Goal: Use online tool/utility: Utilize a website feature to perform a specific function

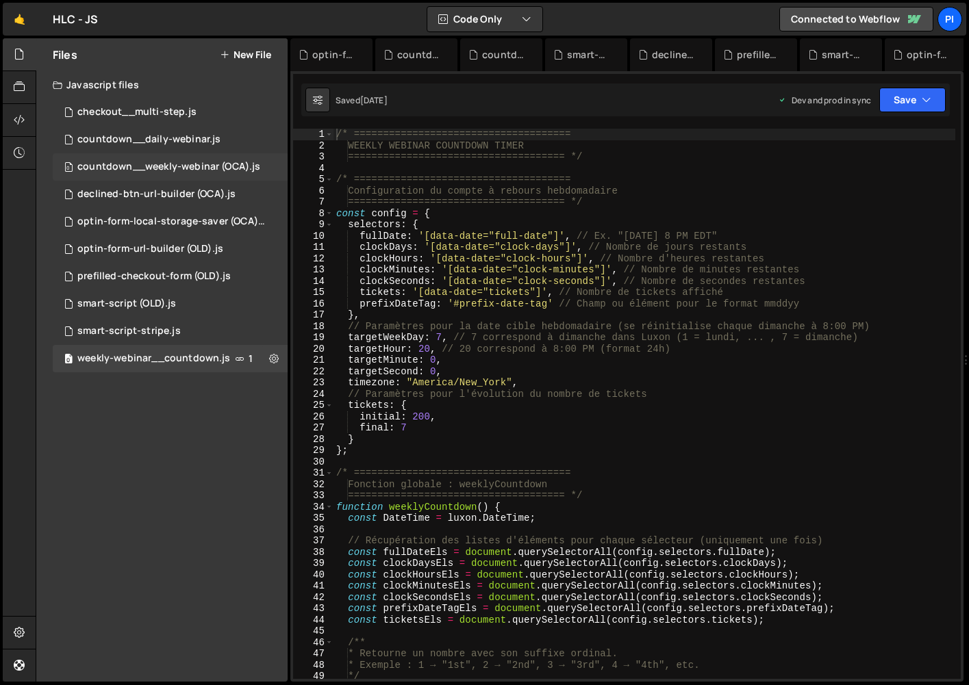
click at [189, 153] on div "0 countdown__weekly-webinar (OCA).js 0" at bounding box center [170, 166] width 235 height 27
click at [189, 146] on div "0 countdown__daily-webinar.js 0" at bounding box center [170, 139] width 235 height 27
click at [188, 146] on div "0 countdown__daily-webinar.js 0" at bounding box center [170, 139] width 235 height 27
click at [178, 168] on div "countdown__weekly-webinar (OCA).js" at bounding box center [168, 167] width 183 height 12
click at [172, 201] on div "0 declined-btn-url-builder (OCA).js 0" at bounding box center [170, 194] width 235 height 27
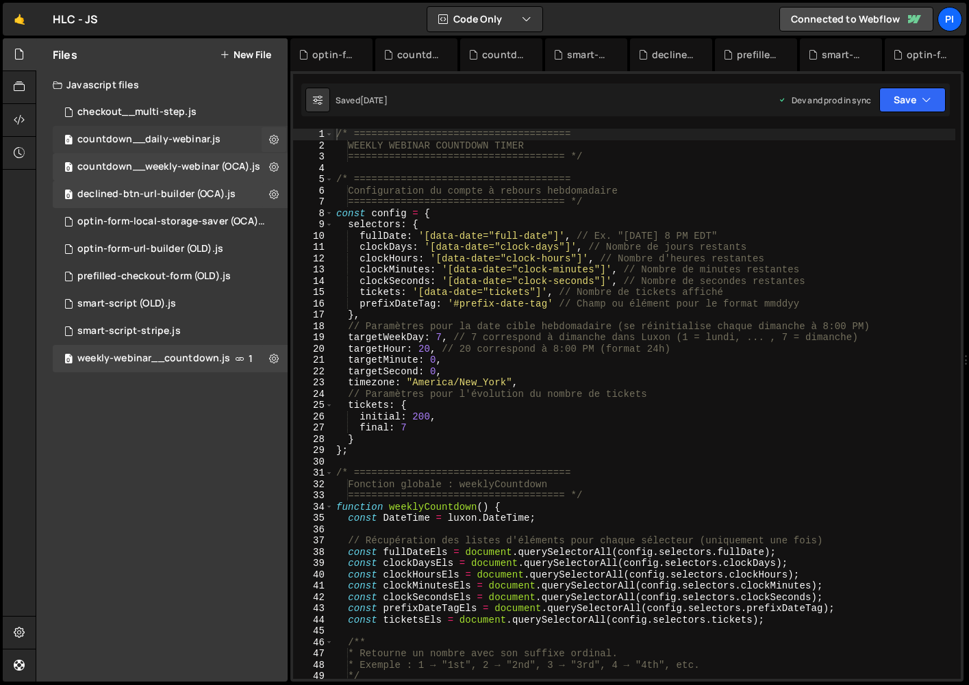
click at [169, 131] on div "0 countdown__daily-webinar.js 0" at bounding box center [170, 139] width 235 height 27
drag, startPoint x: 129, startPoint y: 134, endPoint x: 15, endPoint y: 47, distance: 143.6
click at [129, 134] on div "countdown__daily-webinar.js" at bounding box center [148, 139] width 143 height 12
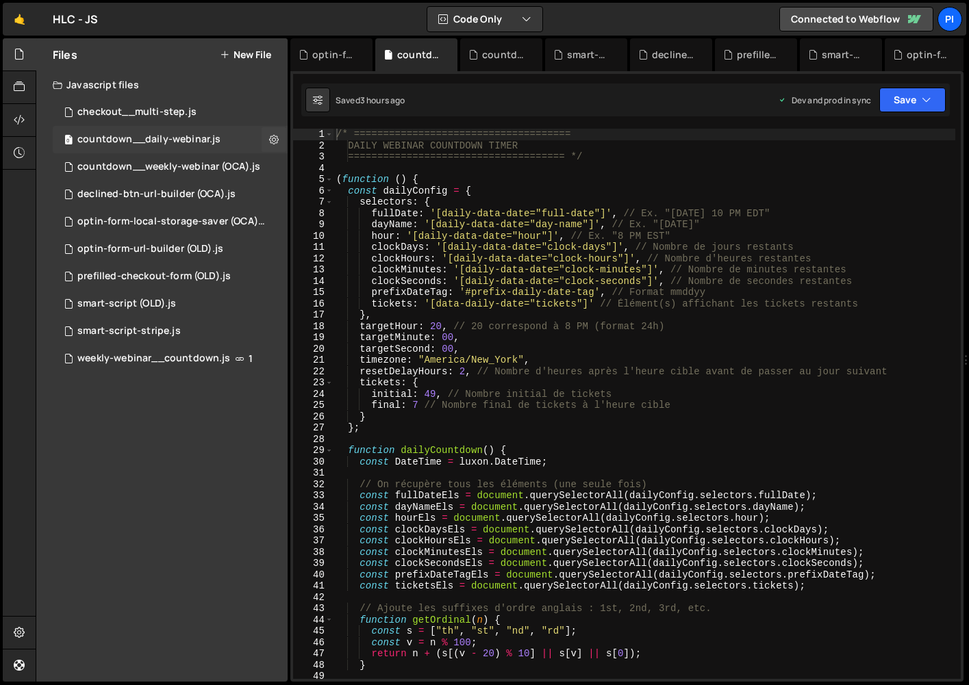
click at [194, 142] on div "countdown__daily-webinar.js" at bounding box center [148, 139] width 143 height 12
click at [187, 147] on div "0 countdown__daily-webinar.js 0" at bounding box center [170, 139] width 235 height 27
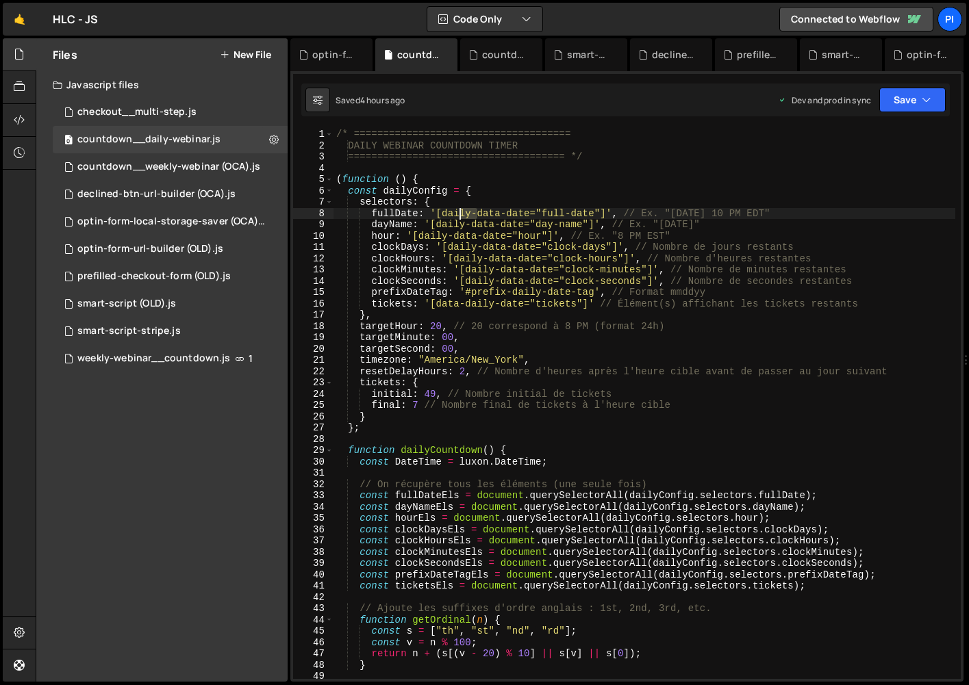
drag, startPoint x: 475, startPoint y: 214, endPoint x: 457, endPoint y: 216, distance: 17.9
click at [457, 216] on div "/* ===================================== DAILY WEBINAR COUNTDOWN TIMER ========…" at bounding box center [644, 415] width 622 height 573
drag, startPoint x: 442, startPoint y: 216, endPoint x: 472, endPoint y: 213, distance: 29.6
click at [472, 213] on div "/* ===================================== DAILY WEBINAR COUNTDOWN TIMER ========…" at bounding box center [644, 415] width 622 height 573
click at [507, 215] on div "/* ===================================== DAILY WEBINAR COUNTDOWN TIMER ========…" at bounding box center [644, 415] width 622 height 573
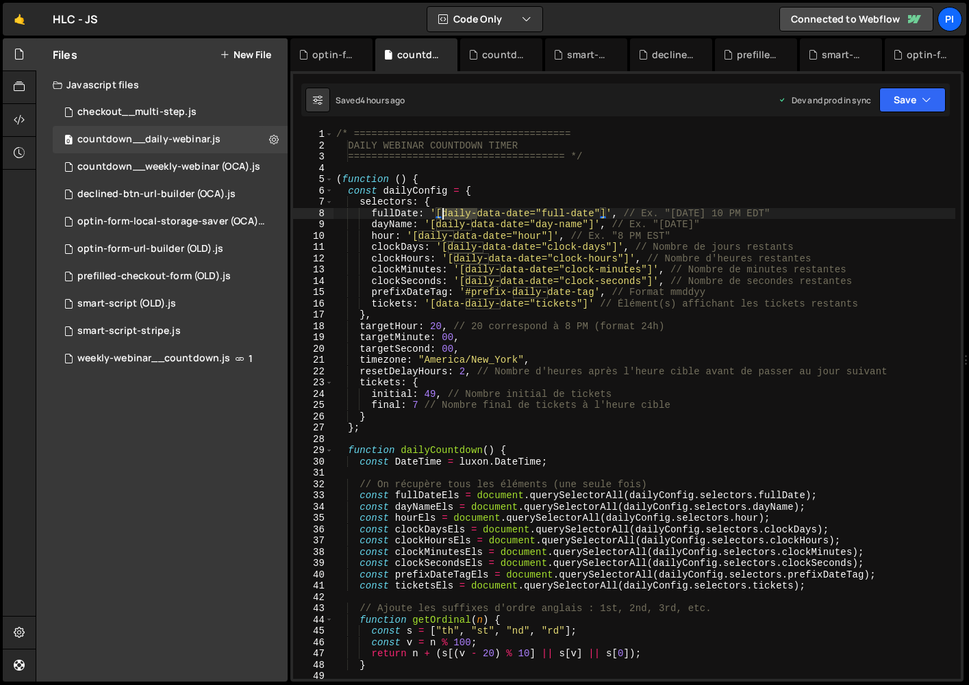
drag, startPoint x: 479, startPoint y: 214, endPoint x: 451, endPoint y: 214, distance: 28.1
click at [444, 217] on div "/* ===================================== DAILY WEBINAR COUNTDOWN TIMER ========…" at bounding box center [644, 415] width 622 height 573
drag, startPoint x: 506, startPoint y: 211, endPoint x: 444, endPoint y: 214, distance: 61.7
click at [452, 214] on div "/* ===================================== DAILY WEBINAR COUNTDOWN TIMER ========…" at bounding box center [644, 415] width 622 height 573
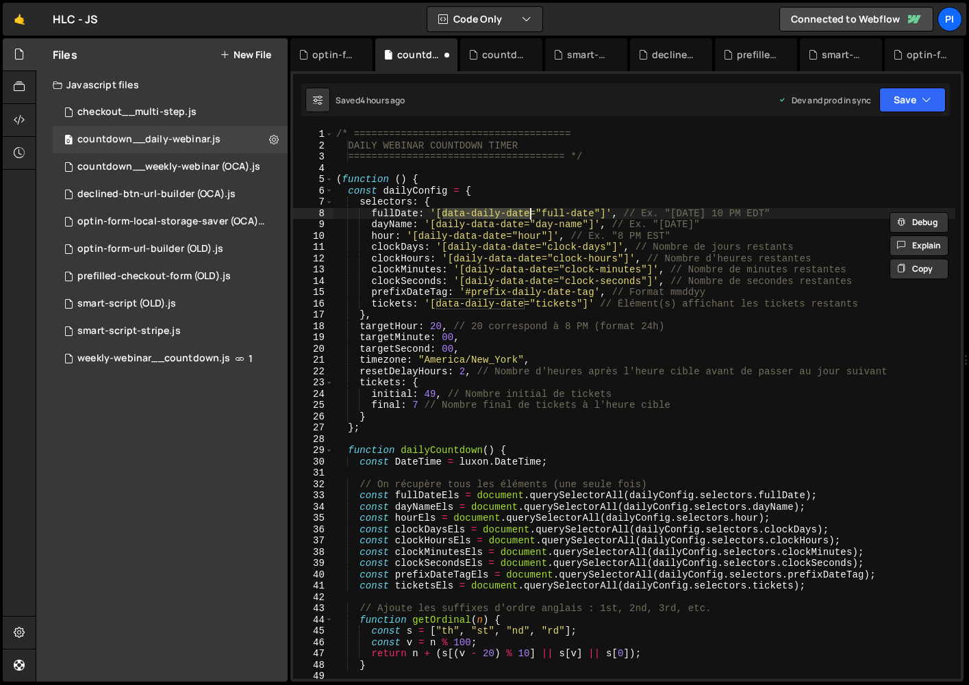
drag, startPoint x: 441, startPoint y: 214, endPoint x: 528, endPoint y: 212, distance: 86.9
click at [528, 212] on div "/* ===================================== DAILY WEBINAR COUNTDOWN TIMER ========…" at bounding box center [644, 415] width 622 height 573
drag, startPoint x: 507, startPoint y: 226, endPoint x: 436, endPoint y: 227, distance: 70.5
click at [436, 227] on div "/* ===================================== DAILY WEBINAR COUNTDOWN TIMER ========…" at bounding box center [644, 415] width 622 height 573
paste textarea "ta-daily"
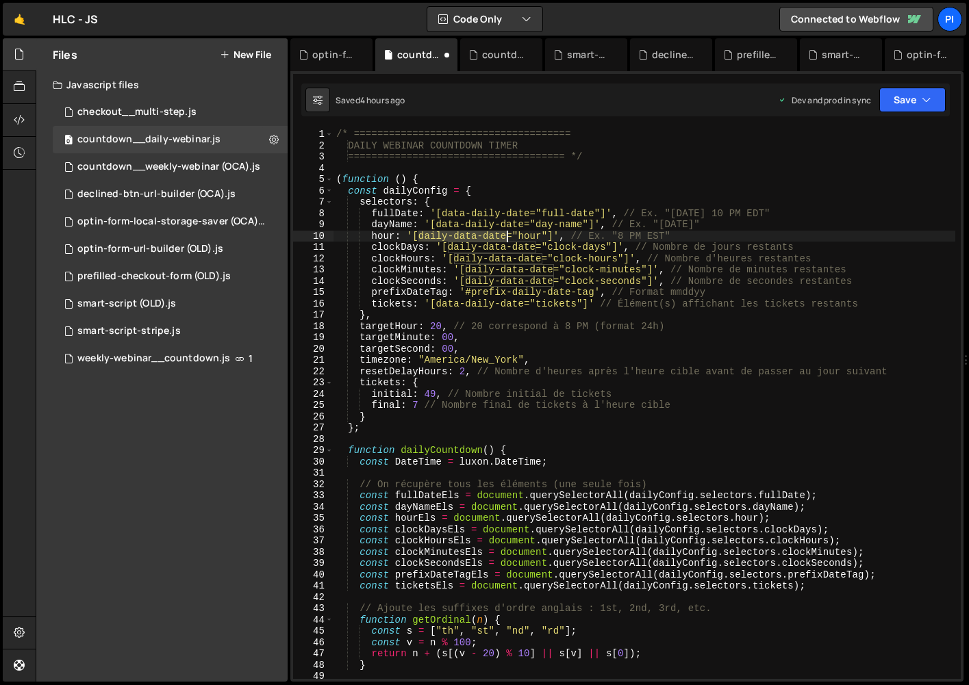
drag, startPoint x: 422, startPoint y: 234, endPoint x: 507, endPoint y: 235, distance: 84.9
click at [507, 235] on div "/* ===================================== DAILY WEBINAR COUNTDOWN TIMER ========…" at bounding box center [644, 415] width 622 height 573
paste textarea "ta-daily"
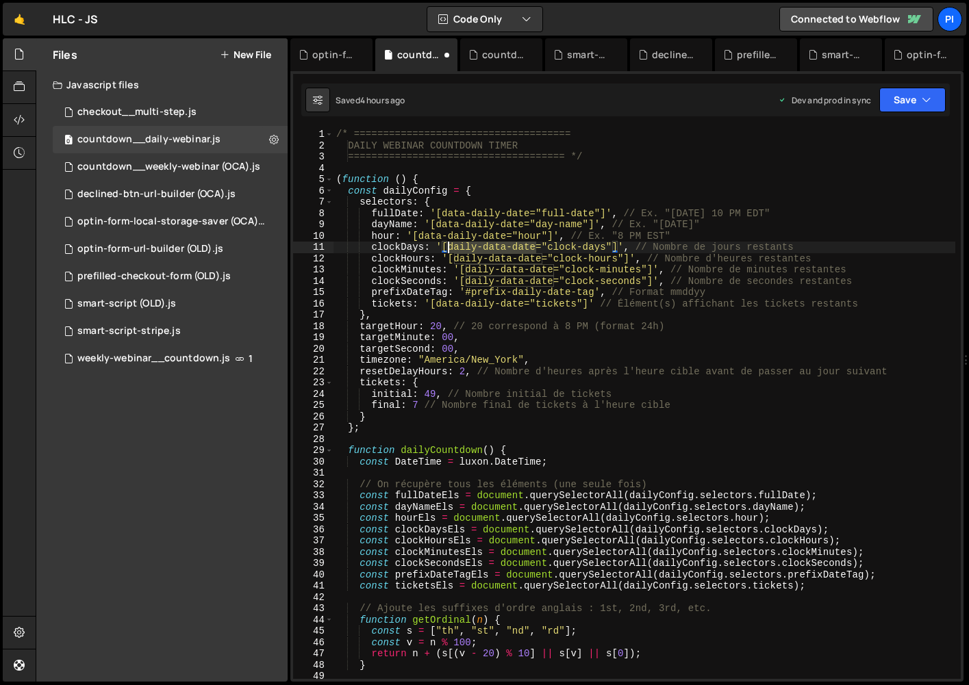
drag, startPoint x: 536, startPoint y: 248, endPoint x: 452, endPoint y: 250, distance: 83.5
click at [448, 249] on div "/* ===================================== DAILY WEBINAR COUNTDOWN TIMER ========…" at bounding box center [644, 415] width 622 height 573
paste textarea "ta-daily"
drag, startPoint x: 456, startPoint y: 259, endPoint x: 551, endPoint y: 268, distance: 95.6
click at [541, 259] on div "/* ===================================== DAILY WEBINAR COUNTDOWN TIMER ========…" at bounding box center [644, 415] width 622 height 573
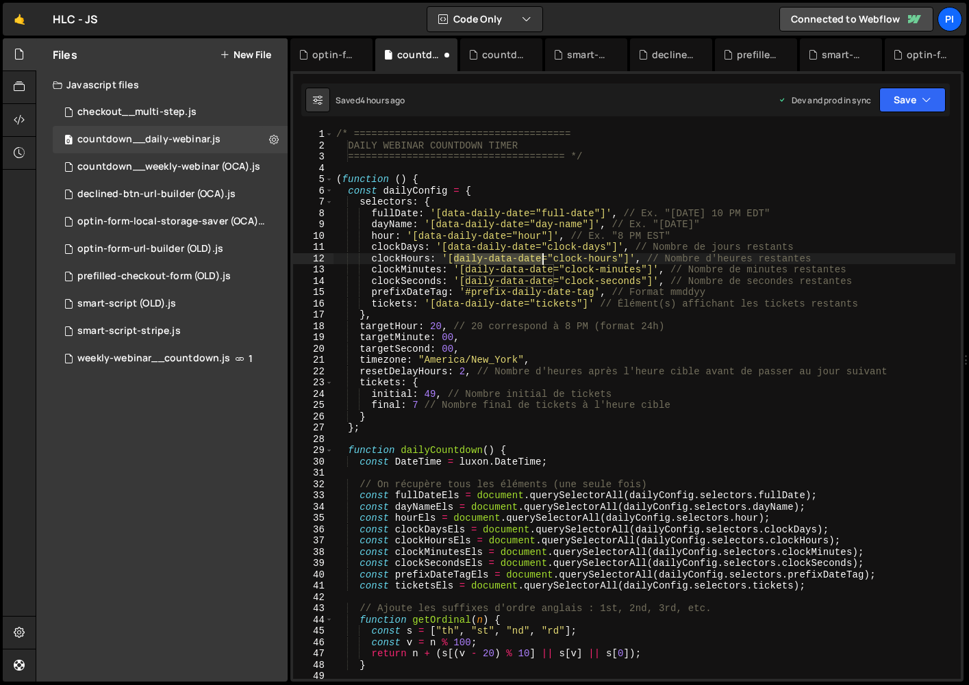
paste textarea "ta-daily"
drag, startPoint x: 549, startPoint y: 271, endPoint x: 466, endPoint y: 271, distance: 82.8
click at [466, 272] on div "/* ===================================== DAILY WEBINAR COUNTDOWN TIMER ========…" at bounding box center [644, 415] width 622 height 573
paste textarea "ta-daily"
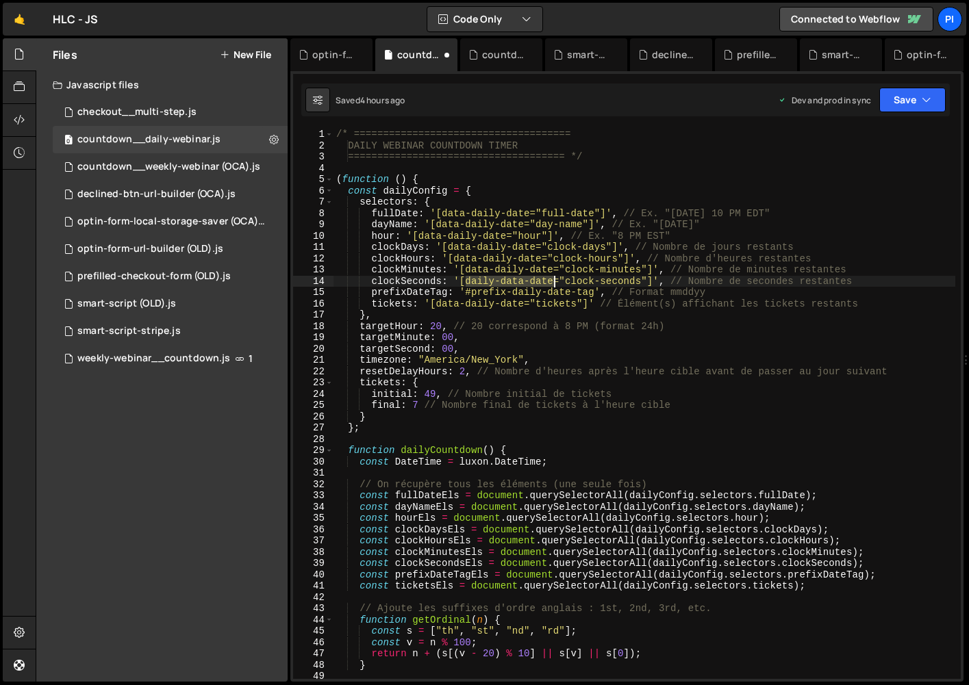
drag, startPoint x: 470, startPoint y: 283, endPoint x: 552, endPoint y: 282, distance: 82.8
click at [552, 282] on div "/* ===================================== DAILY WEBINAR COUNTDOWN TIMER ========…" at bounding box center [644, 415] width 622 height 573
paste textarea "ta-daily"
type textarea "clockSeconds: '[data-daily-date="clock-seconds"]', // Nombre de secondes restan…"
click at [930, 105] on icon "button" at bounding box center [926, 100] width 10 height 14
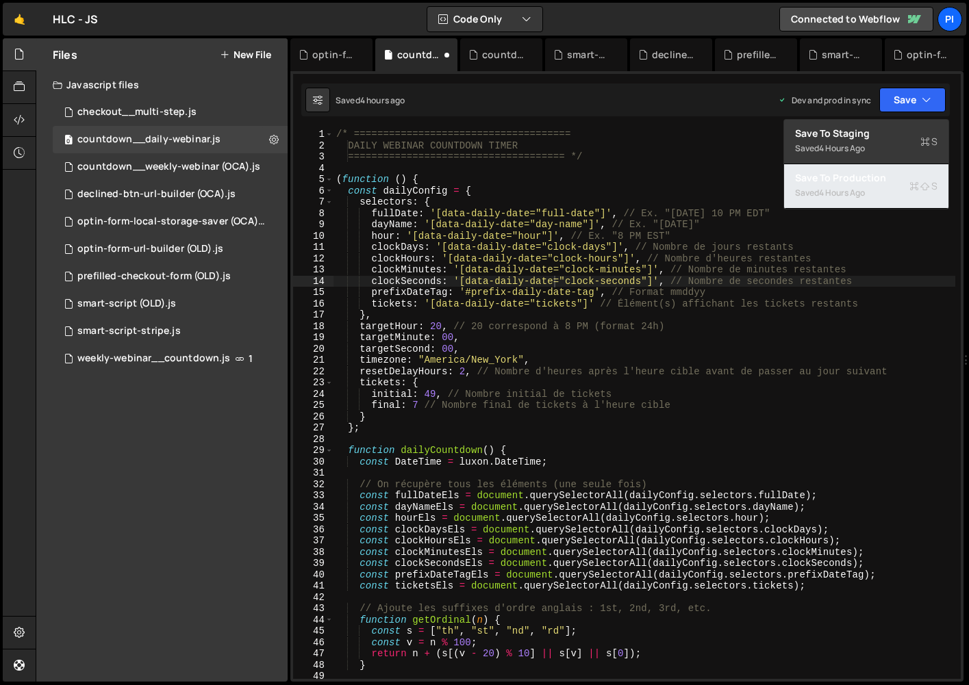
drag, startPoint x: 851, startPoint y: 183, endPoint x: 817, endPoint y: 202, distance: 39.2
click at [851, 183] on div "Save to Production S" at bounding box center [866, 178] width 142 height 14
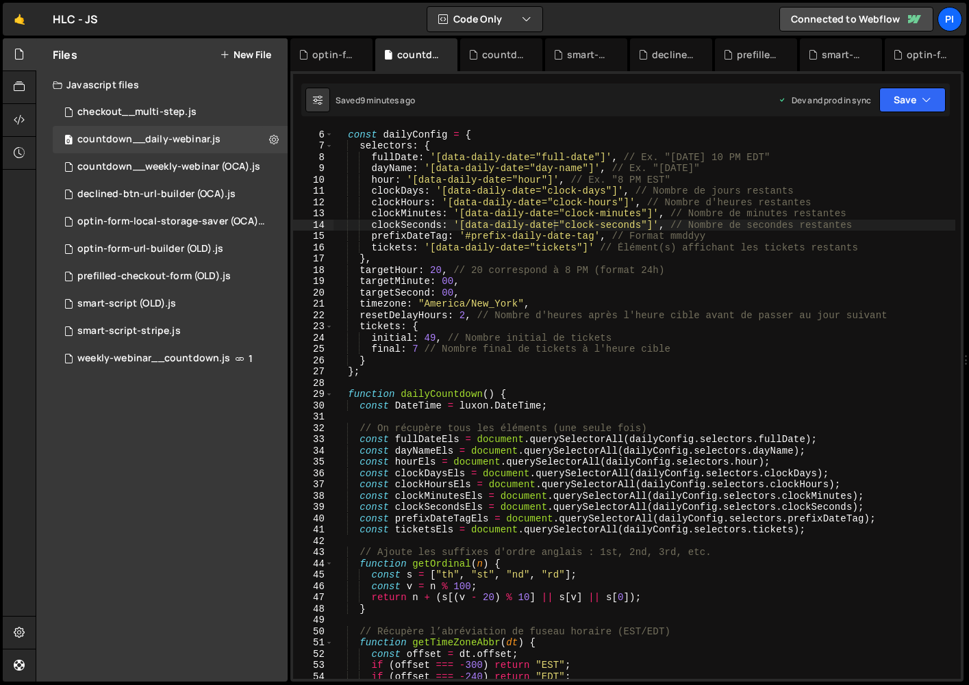
scroll to position [58, 0]
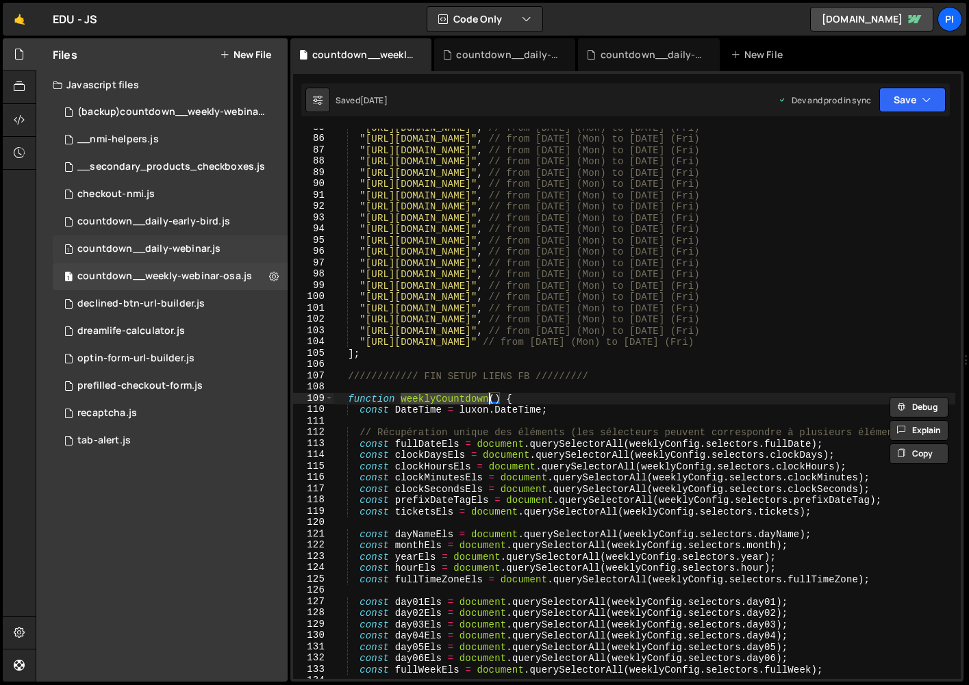
scroll to position [2838, 0]
click at [181, 251] on div "countdown__daily-webinar.js" at bounding box center [148, 249] width 143 height 12
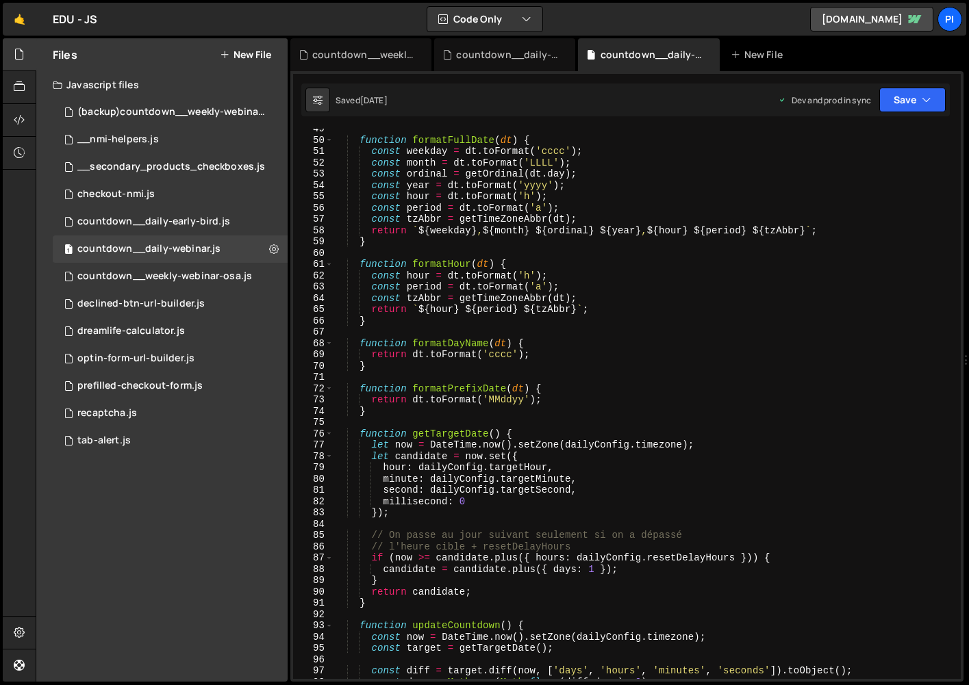
scroll to position [0, 0]
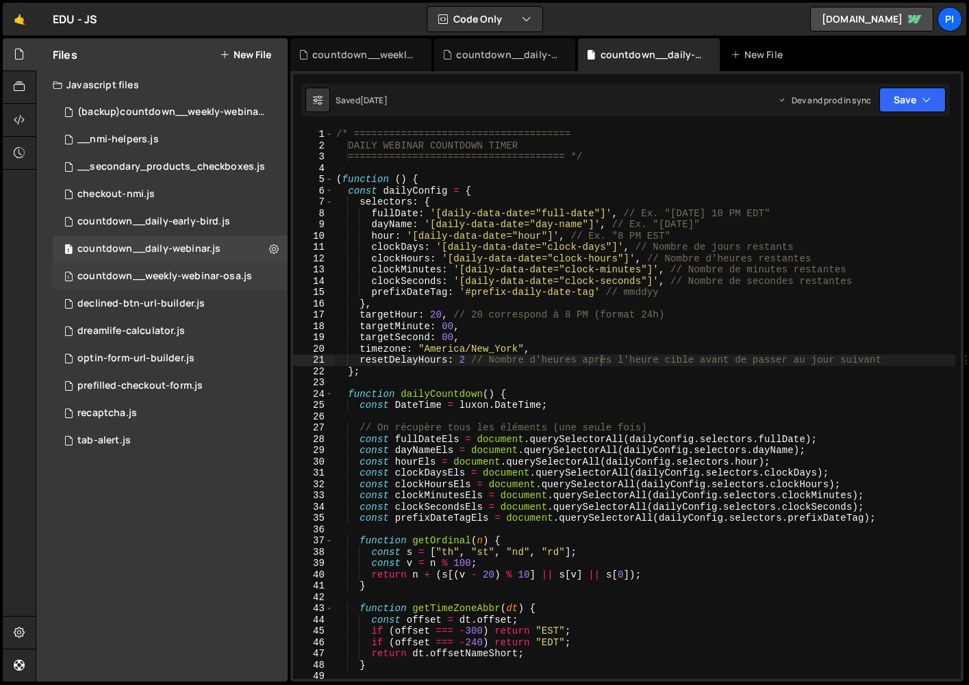
click at [188, 279] on div "countdown__weekly-webinar-osa.js" at bounding box center [164, 276] width 175 height 12
